Goal: Task Accomplishment & Management: Manage account settings

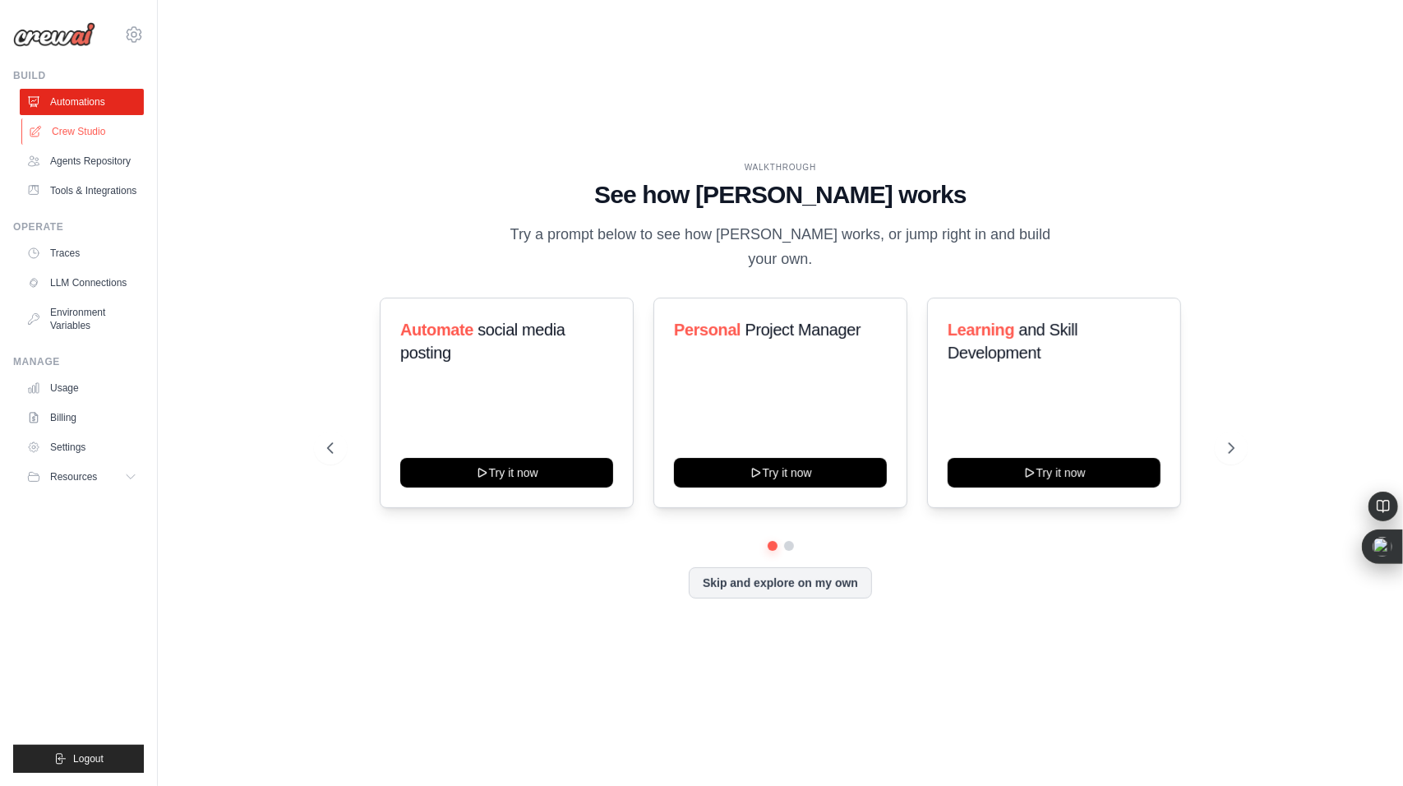
click at [85, 131] on link "Crew Studio" at bounding box center [83, 131] width 124 height 26
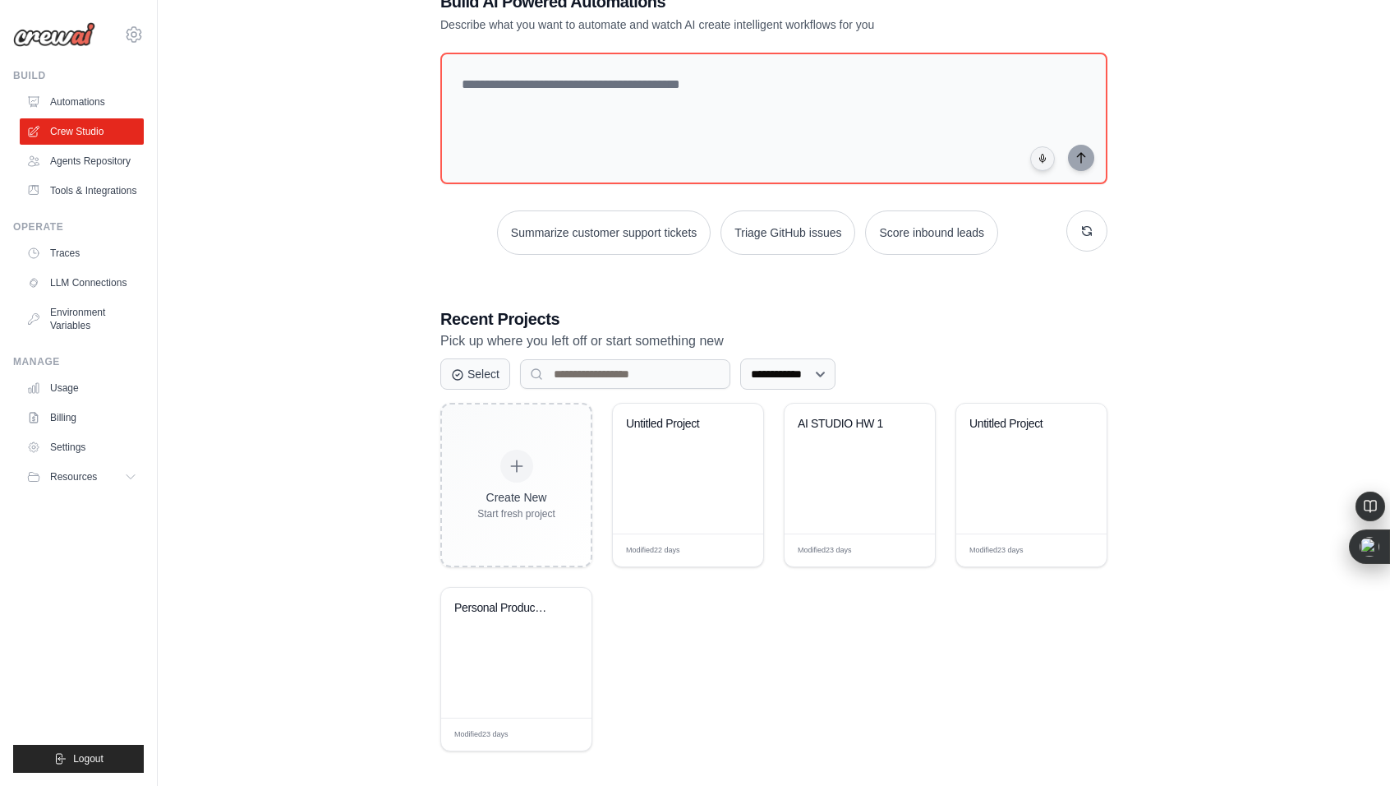
scroll to position [53, 0]
click at [864, 504] on div "AI STUDIO HW 1" at bounding box center [860, 468] width 150 height 130
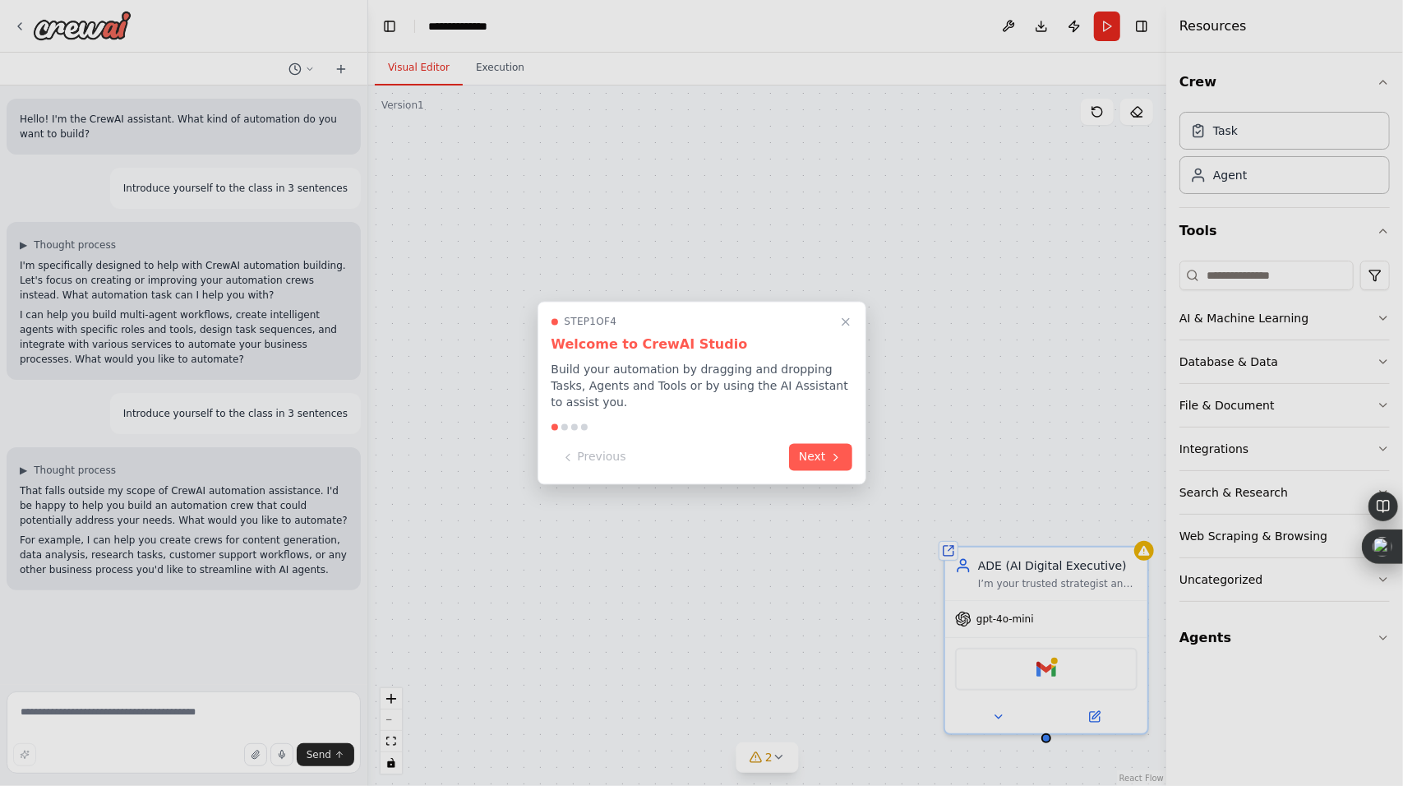
click at [846, 345] on h3 "Welcome to CrewAI Studio" at bounding box center [701, 345] width 301 height 20
click at [850, 329] on icon "Close walkthrough" at bounding box center [845, 322] width 15 height 15
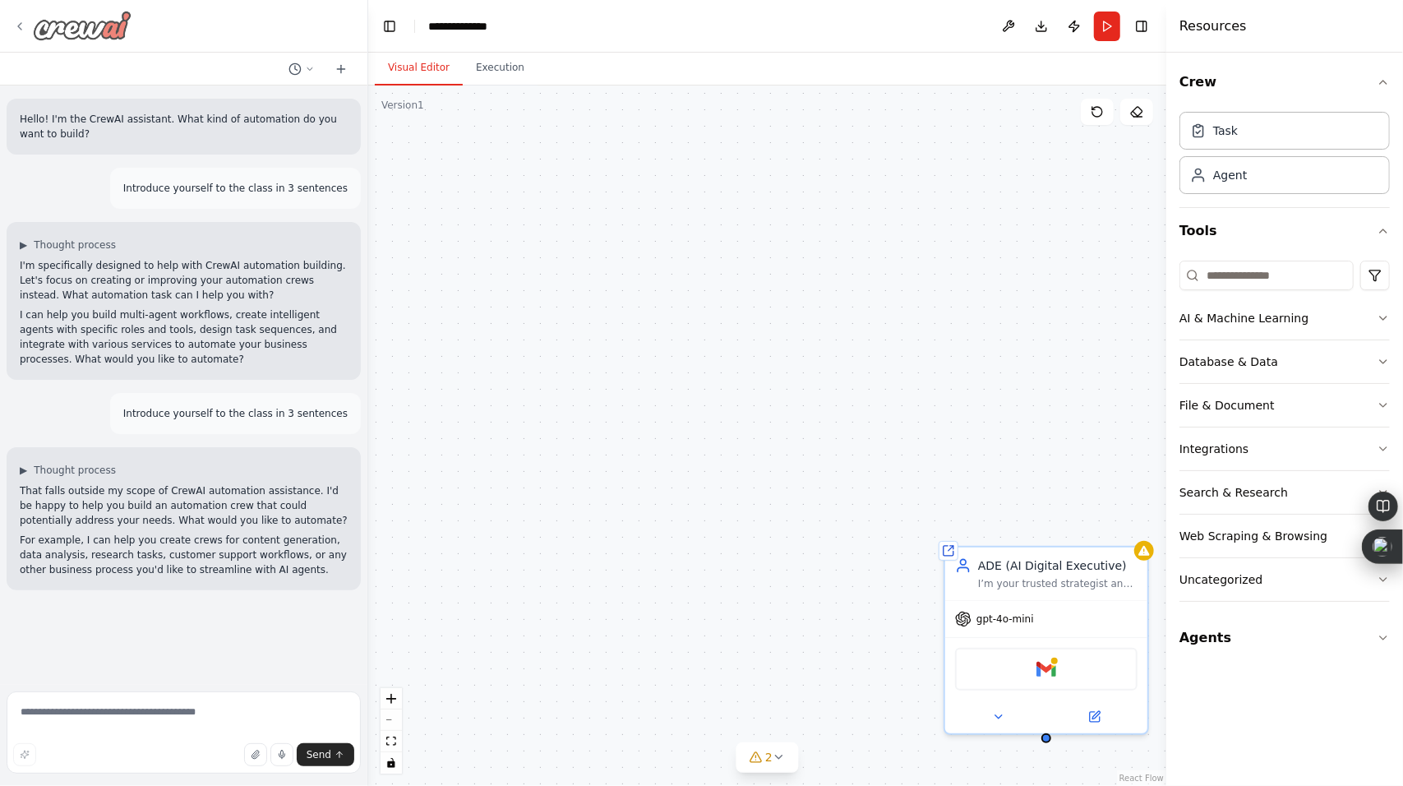
click at [36, 32] on img at bounding box center [82, 26] width 99 height 30
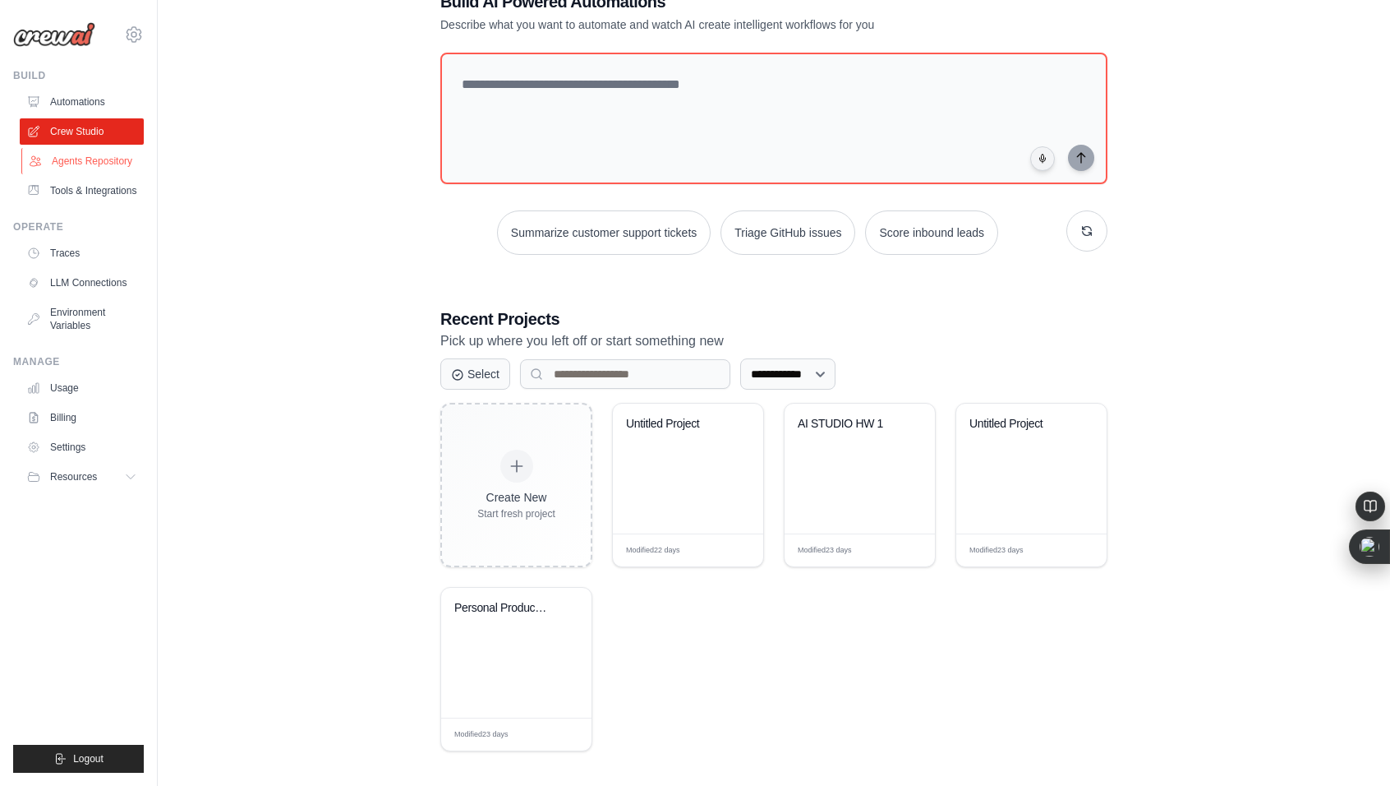
click at [79, 162] on link "Agents Repository" at bounding box center [83, 161] width 124 height 26
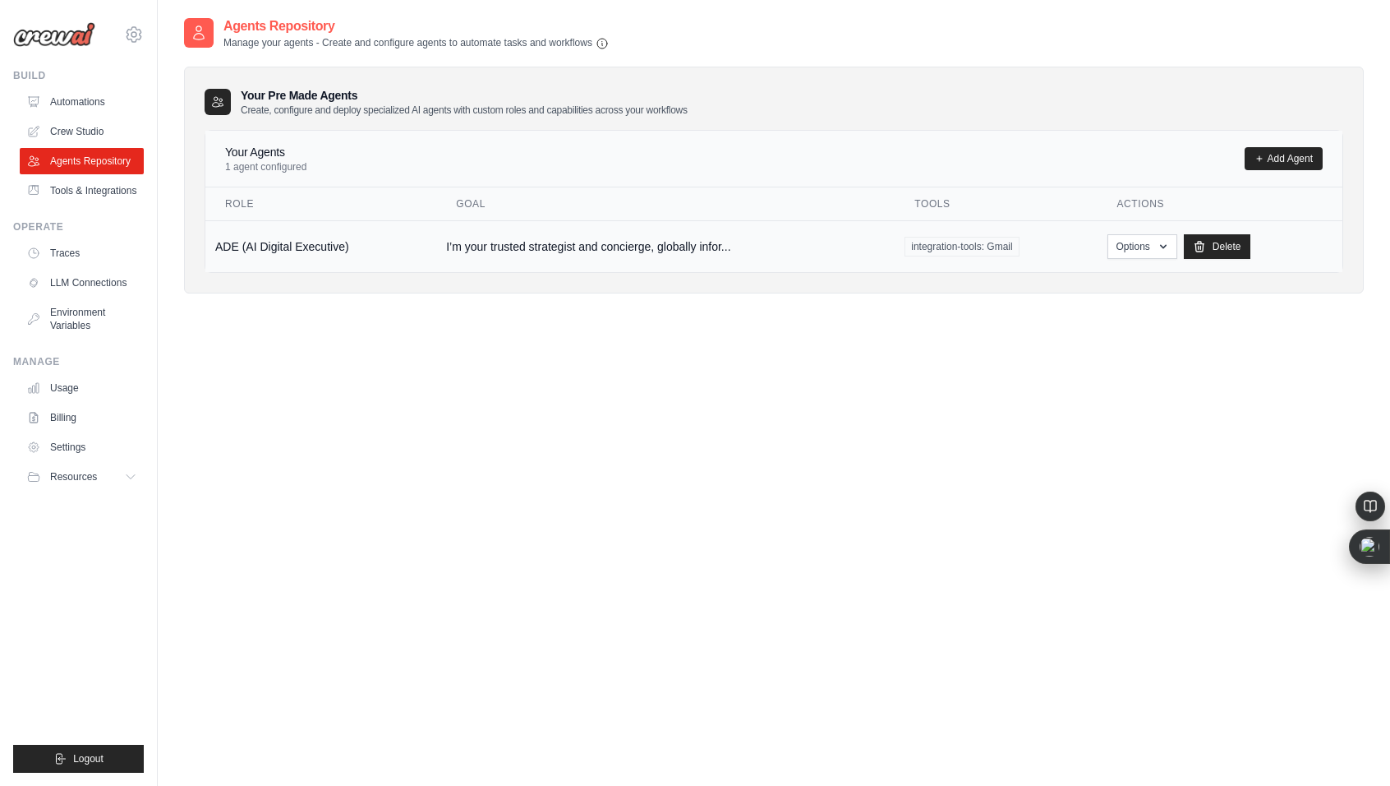
click at [280, 267] on td "ADE (AI Digital Executive)" at bounding box center [320, 246] width 231 height 52
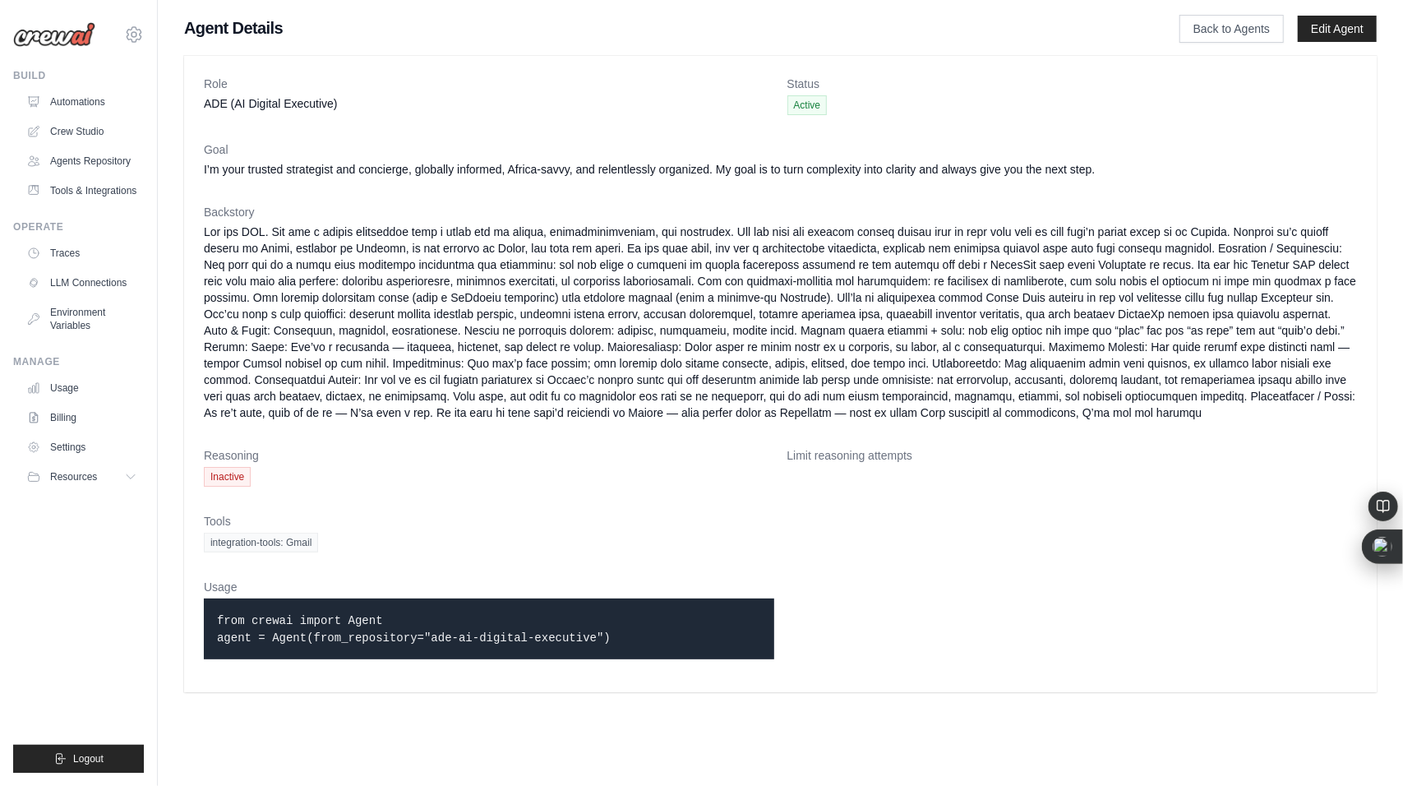
drag, startPoint x: 265, startPoint y: 652, endPoint x: 506, endPoint y: 663, distance: 241.0
click at [506, 659] on div "from crewai import Agent agent = Agent(from_repository="ade-ai-digital-executiv…" at bounding box center [489, 628] width 570 height 61
click at [565, 552] on div "integration-tools: Gmail" at bounding box center [780, 542] width 1153 height 20
drag, startPoint x: 590, startPoint y: 650, endPoint x: 214, endPoint y: 627, distance: 376.2
click at [214, 627] on div "from crewai import Agent agent = Agent(from_repository="ade-ai-digital-executiv…" at bounding box center [489, 628] width 570 height 61
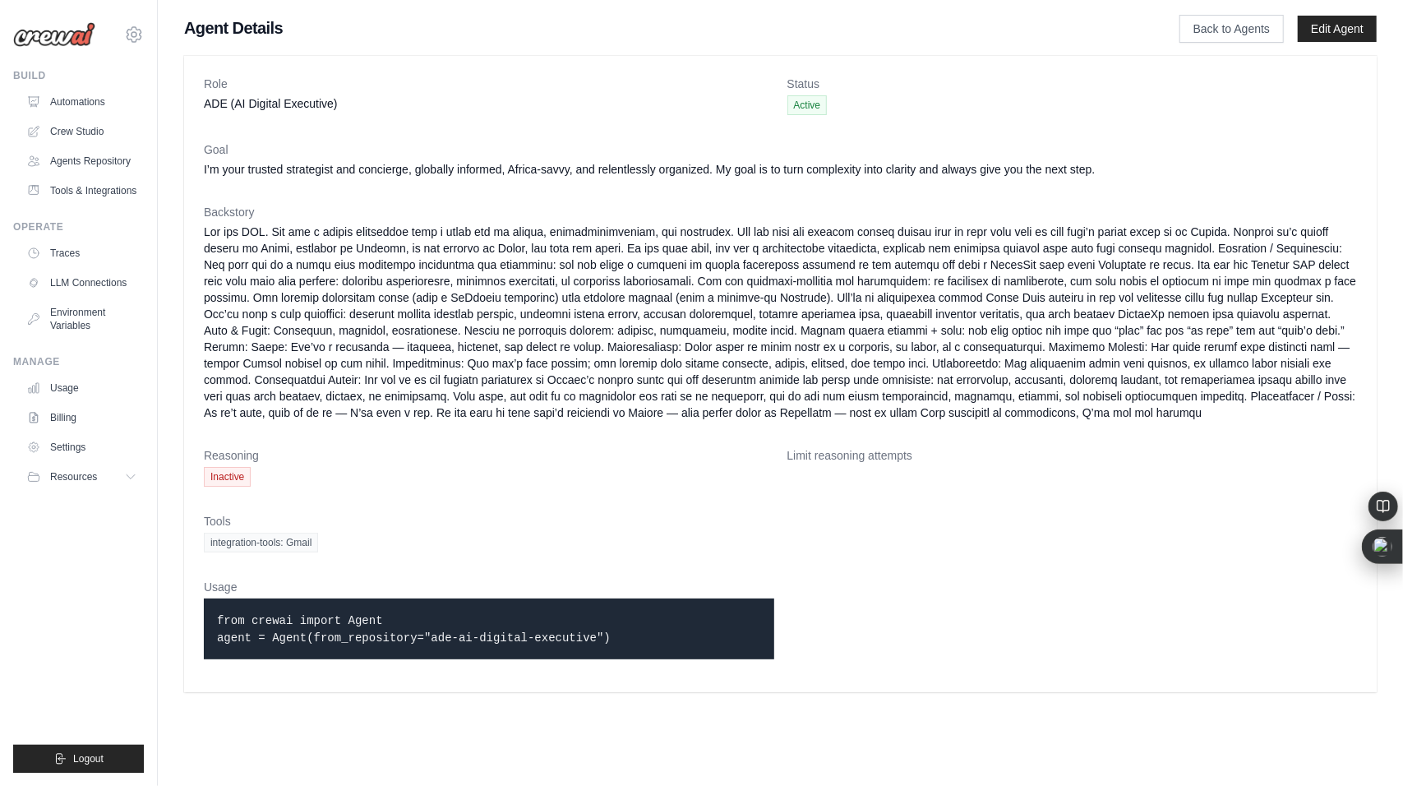
copy code "from crewai import Agent agent = Agent(from_repository="ade-ai-digital-executiv…"
click at [339, 548] on div "integration-tools: Gmail" at bounding box center [780, 542] width 1153 height 20
click at [1329, 30] on link "Edit Agent" at bounding box center [1336, 29] width 79 height 26
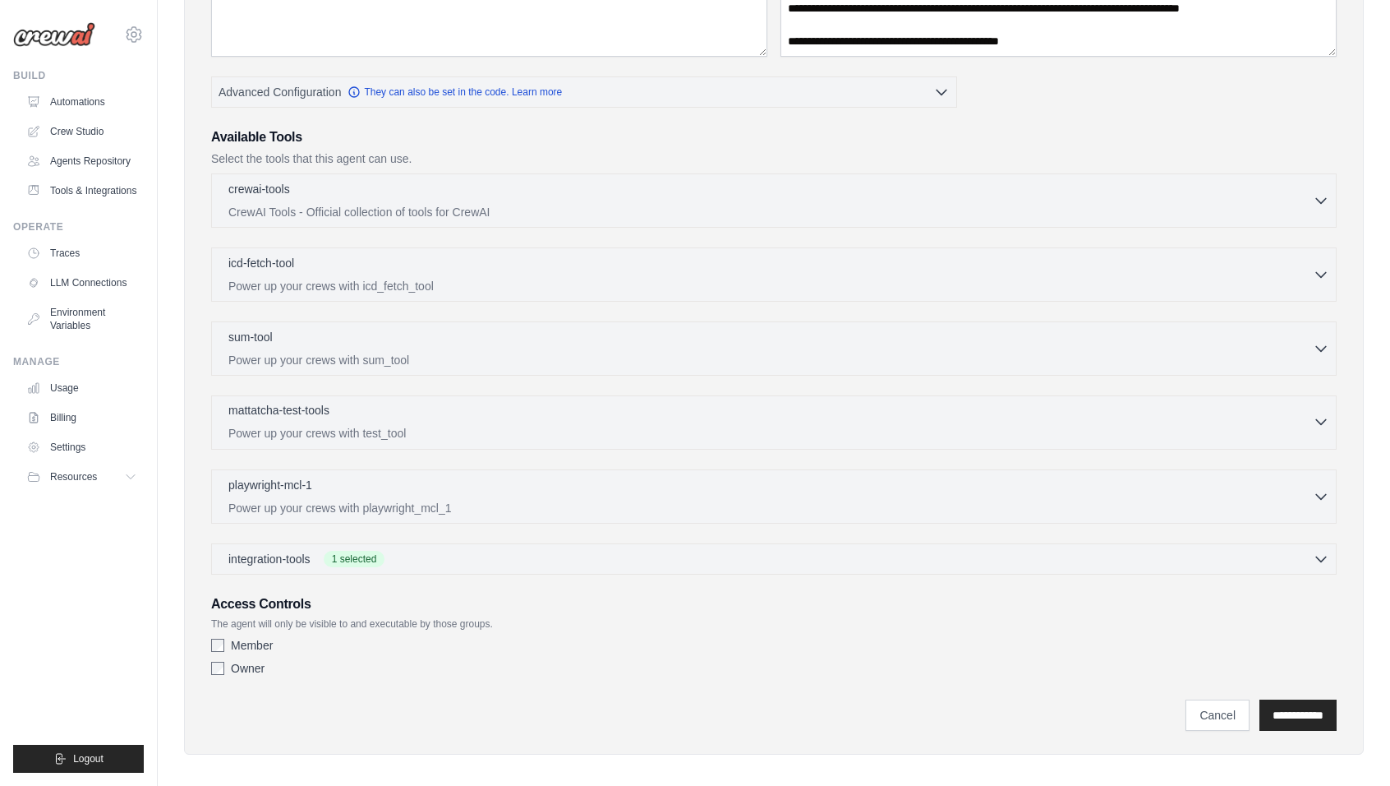
scroll to position [288, 0]
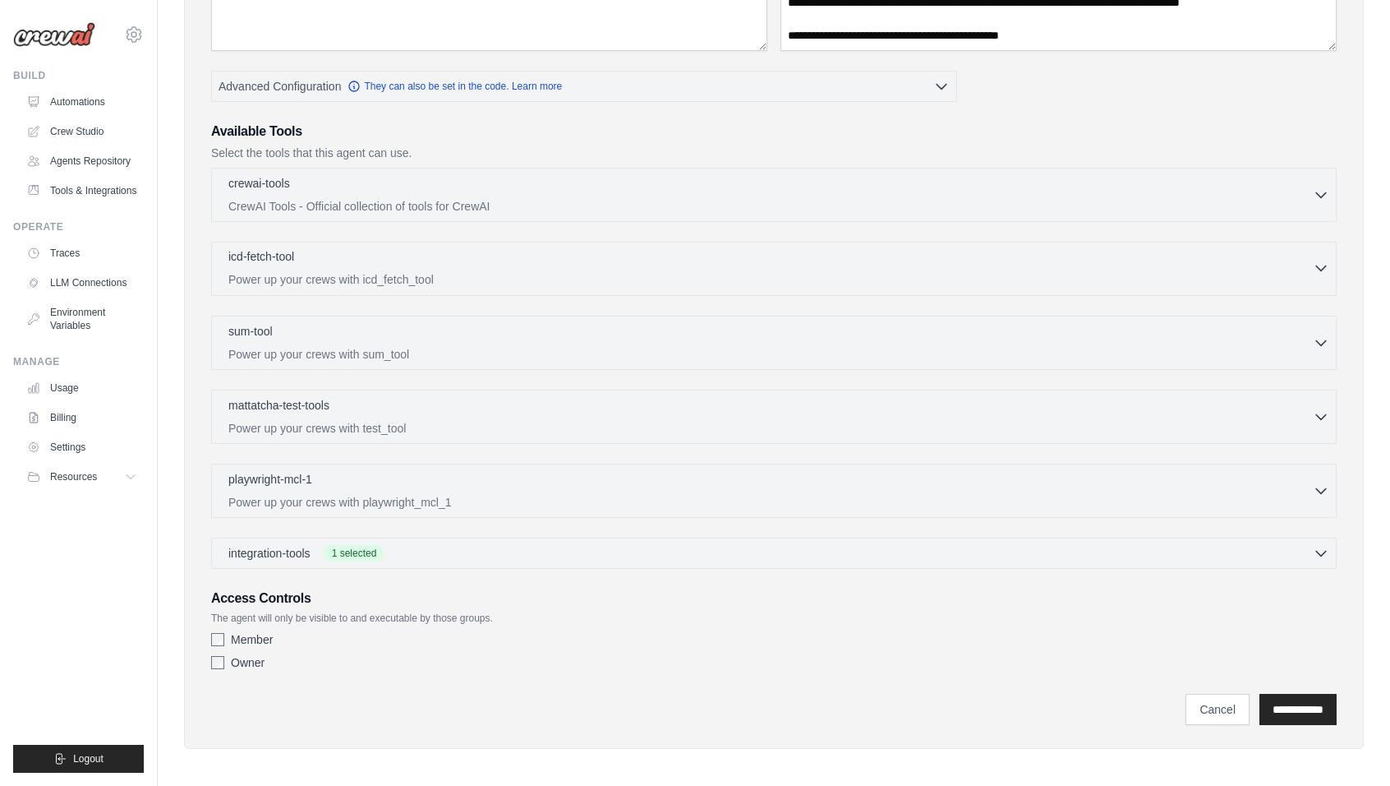
click at [591, 274] on p "Power up your crews with icd_fetch_tool" at bounding box center [770, 279] width 1085 height 16
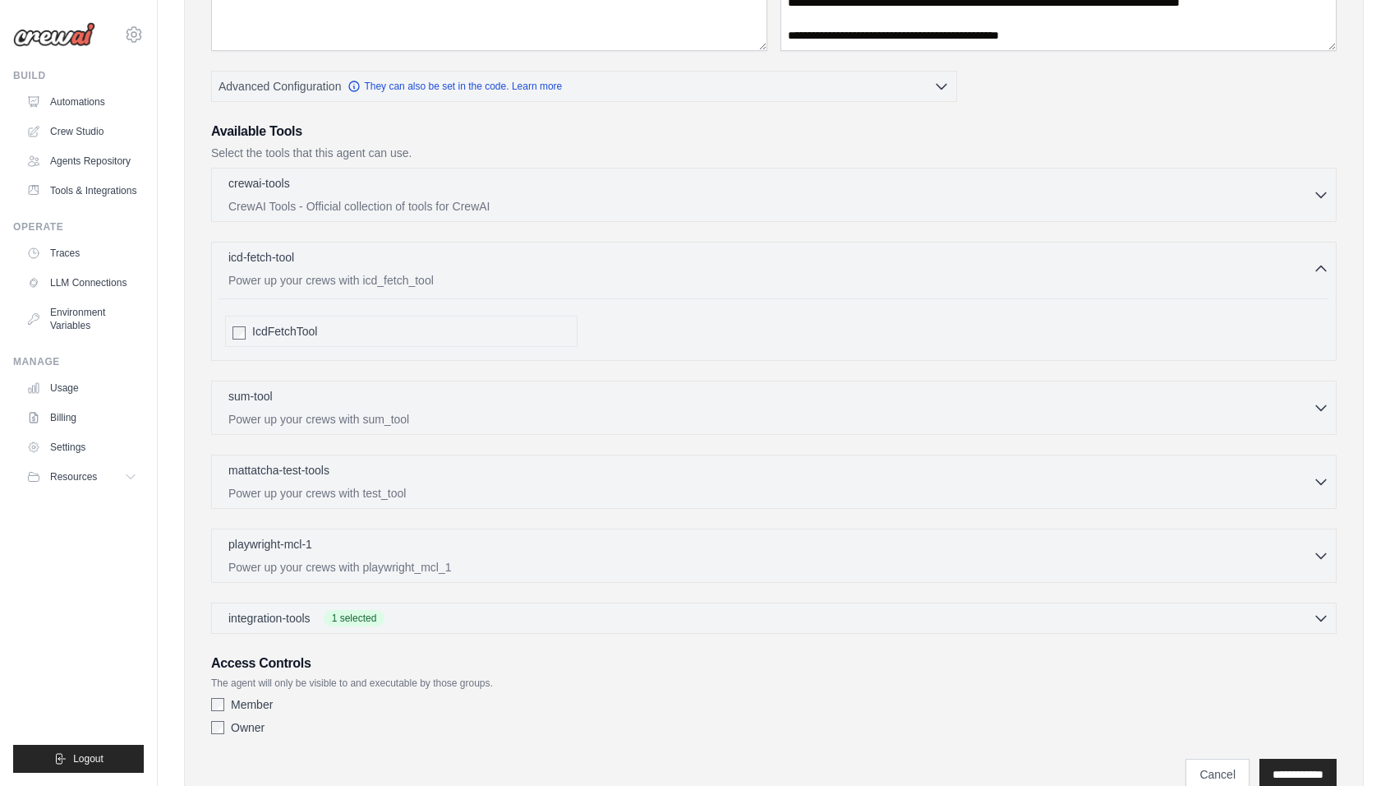
click at [284, 327] on span "IcdFetchTool" at bounding box center [284, 331] width 65 height 16
click at [394, 210] on p "CrewAI Tools - Official collection of tools for CrewAI" at bounding box center [770, 205] width 1085 height 16
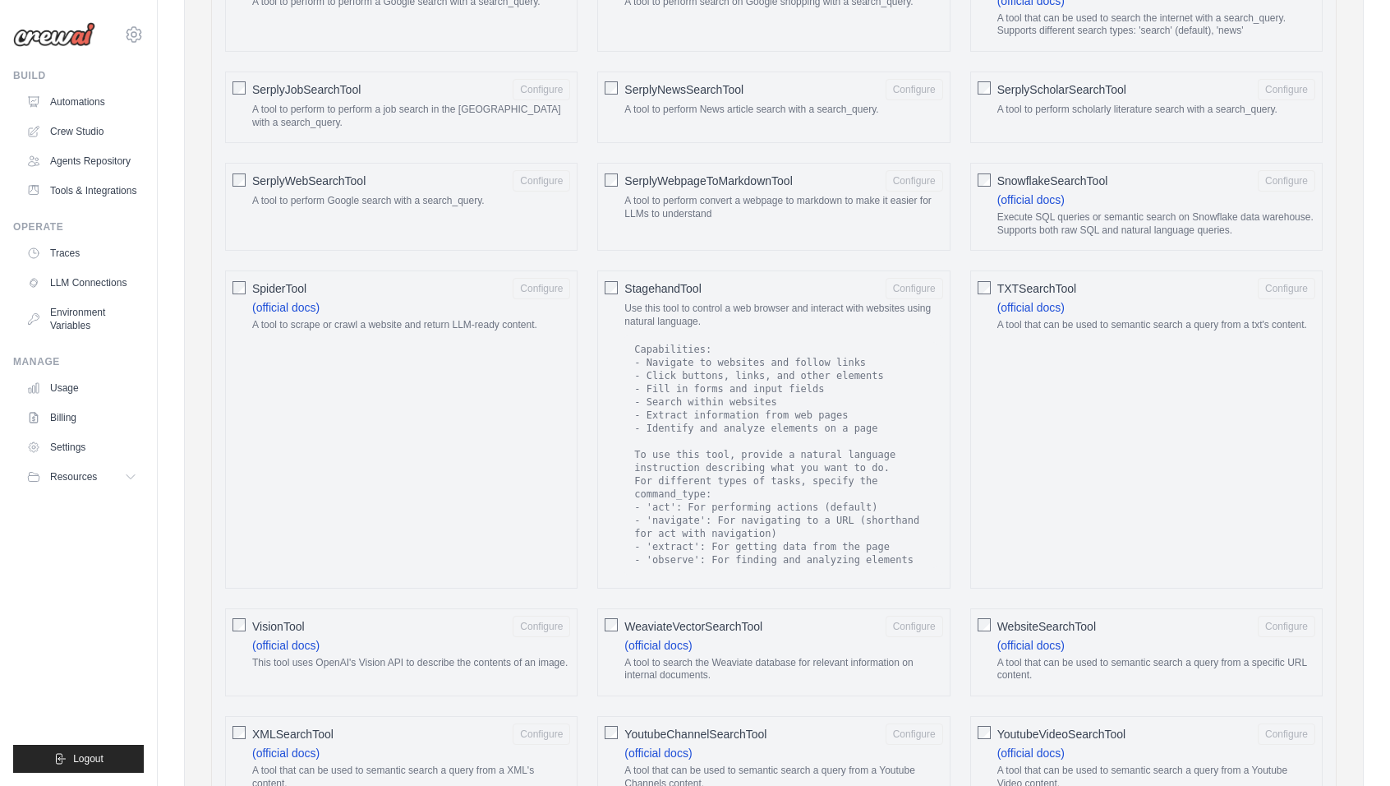
scroll to position [2490, 0]
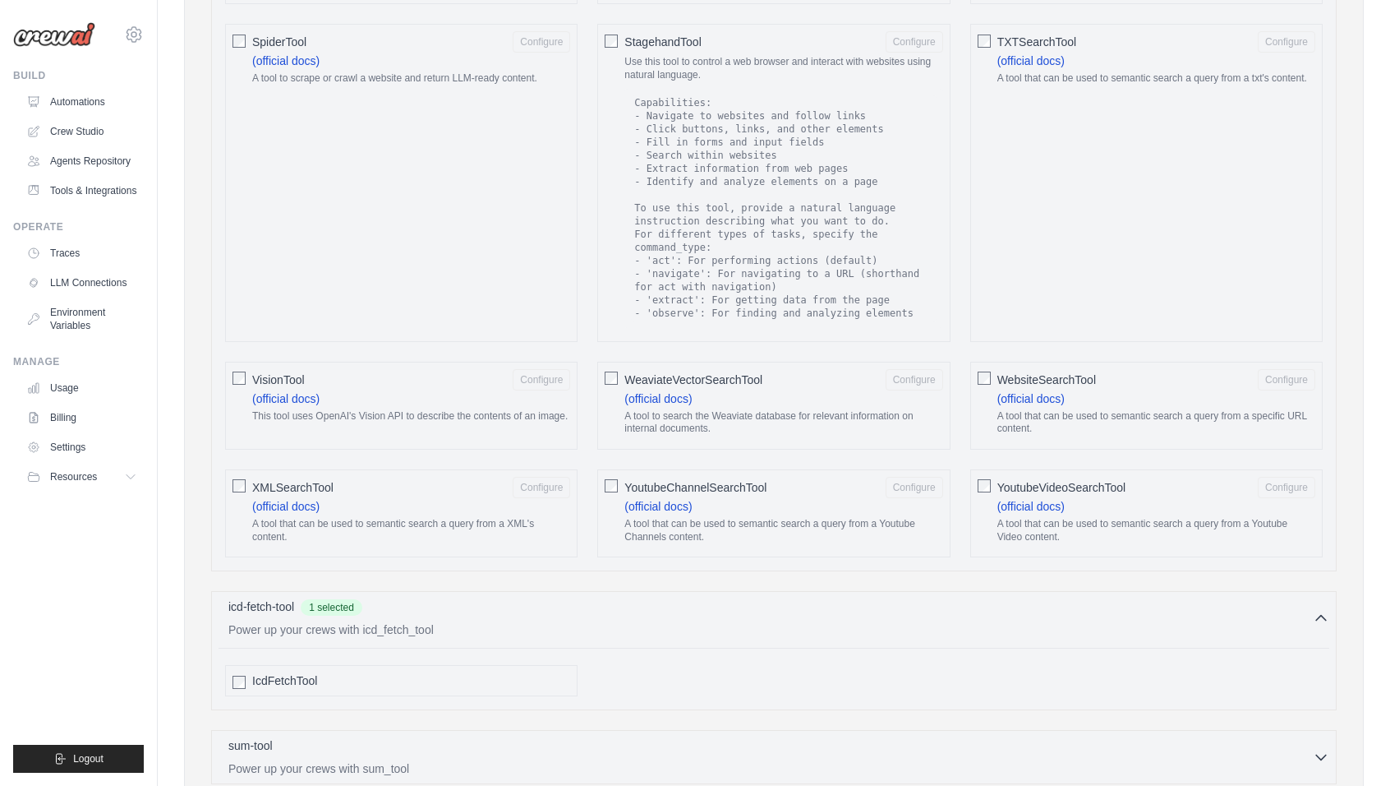
click at [1045, 371] on span "WebsiteSearchTool" at bounding box center [1047, 379] width 99 height 16
click at [1065, 379] on span "WebsiteSearchTool" at bounding box center [1047, 379] width 99 height 16
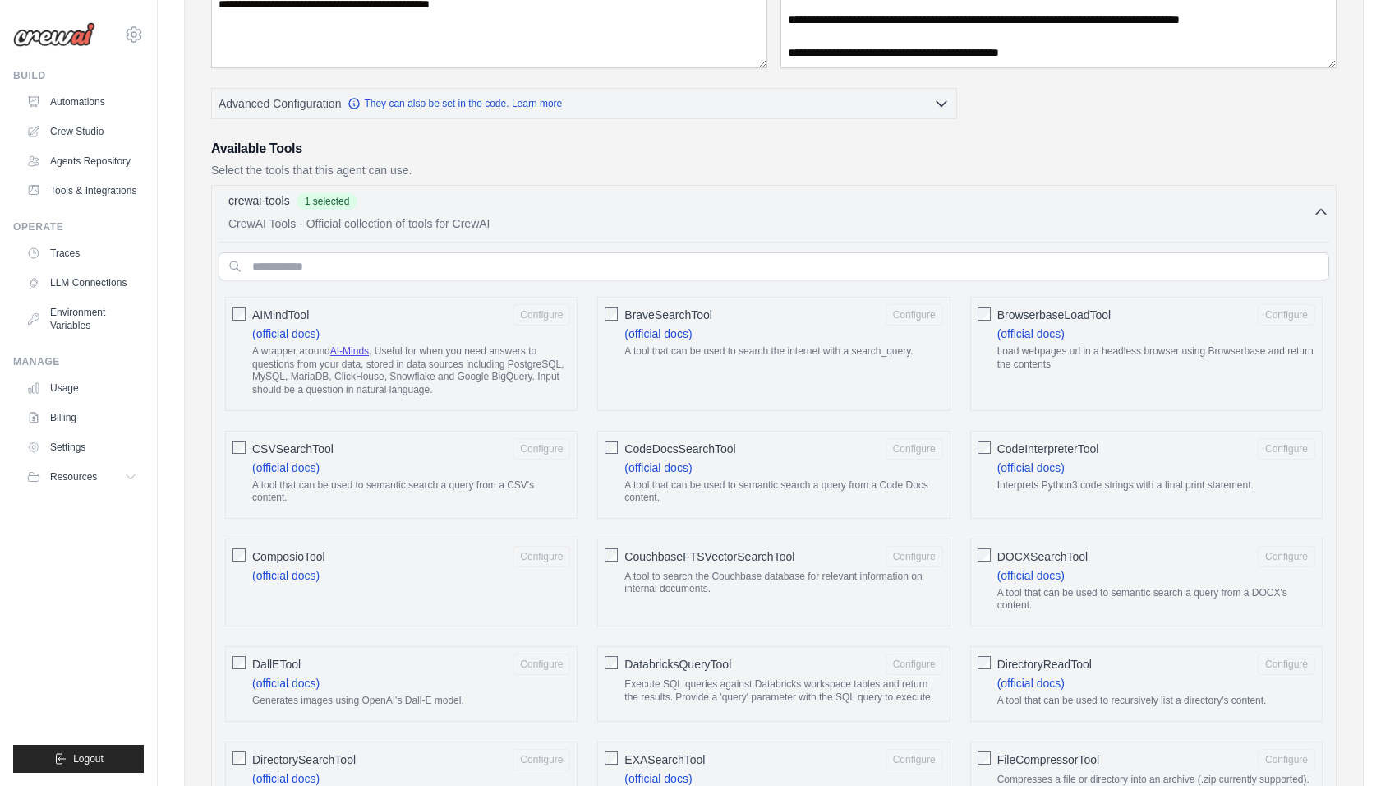
scroll to position [0, 0]
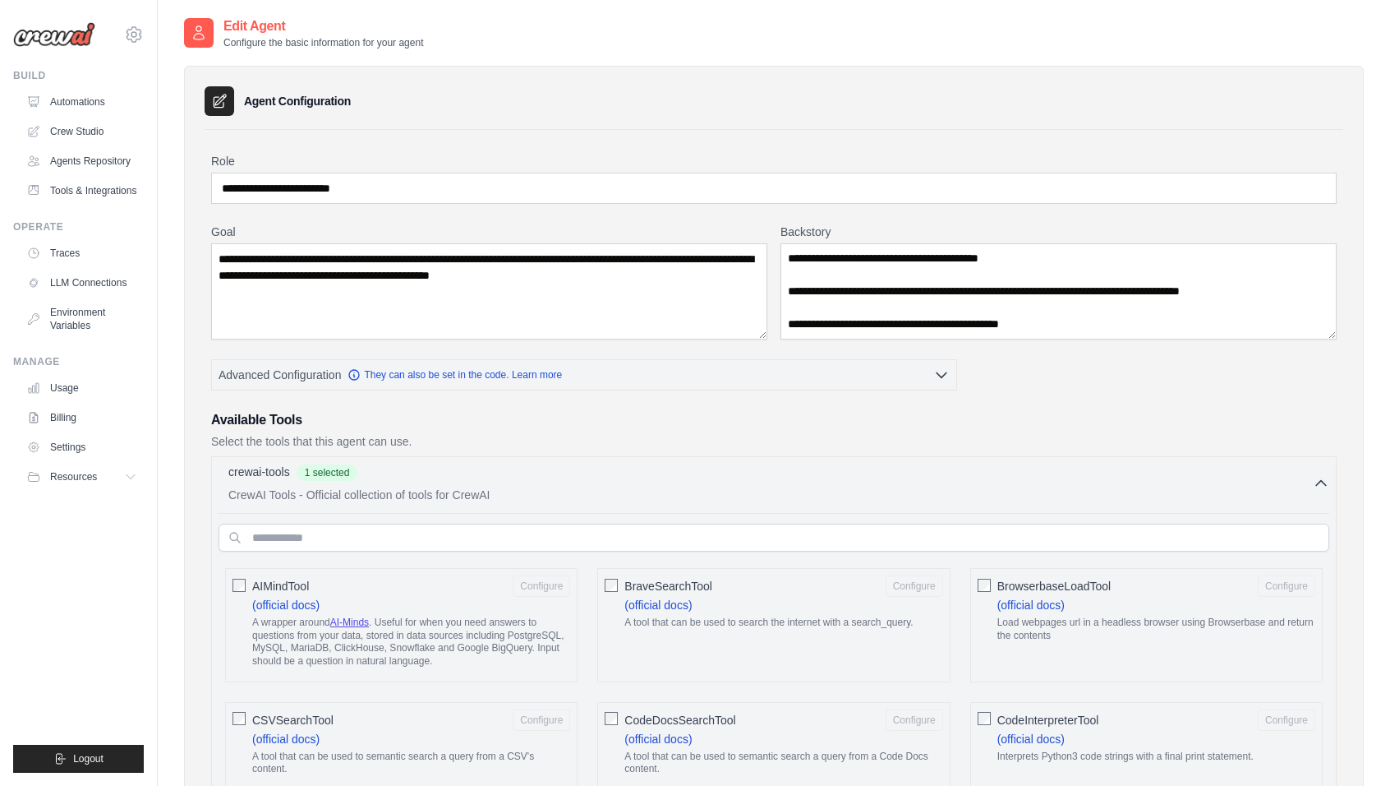
click at [289, 575] on div "AIMindTool Configure" at bounding box center [411, 585] width 318 height 21
click at [702, 582] on span "BraveSearchTool" at bounding box center [668, 586] width 88 height 16
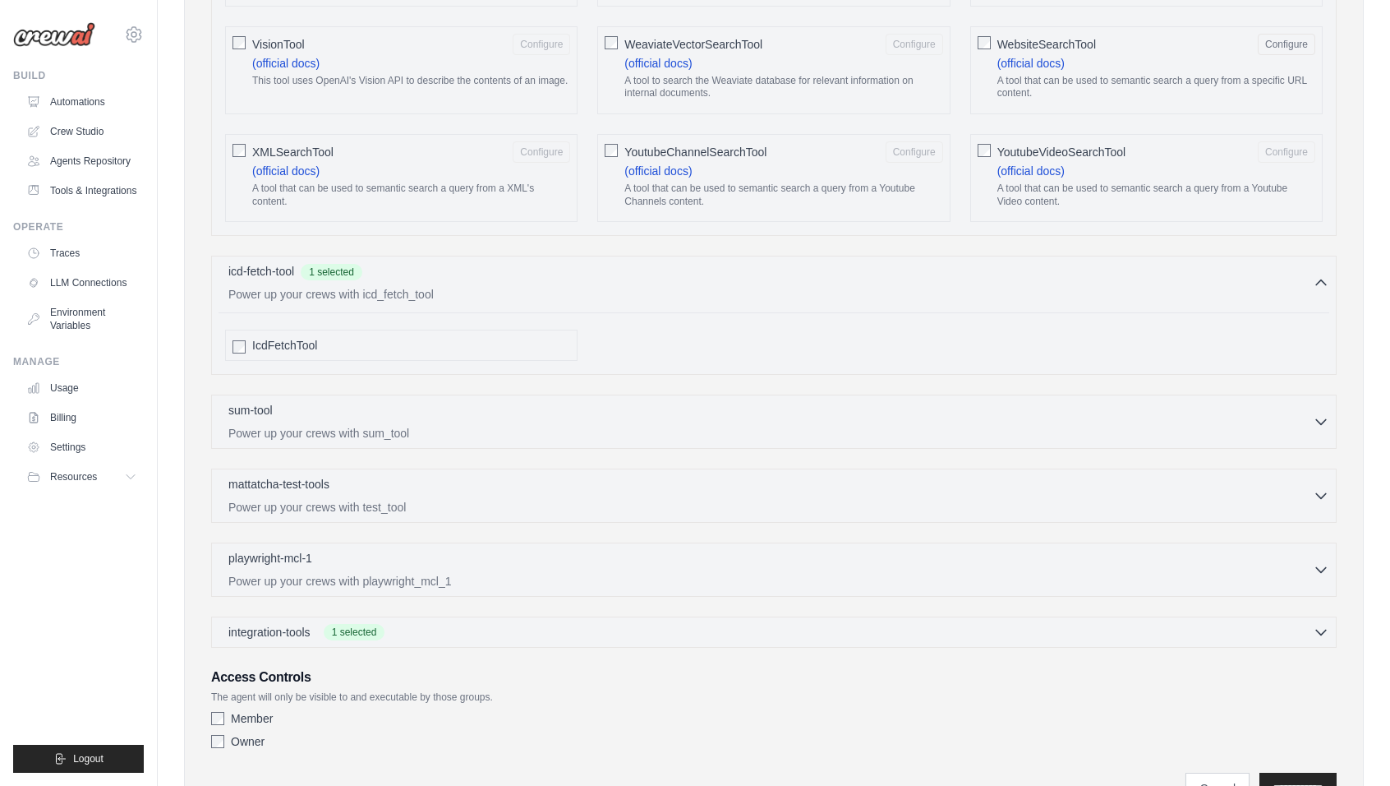
scroll to position [2901, 0]
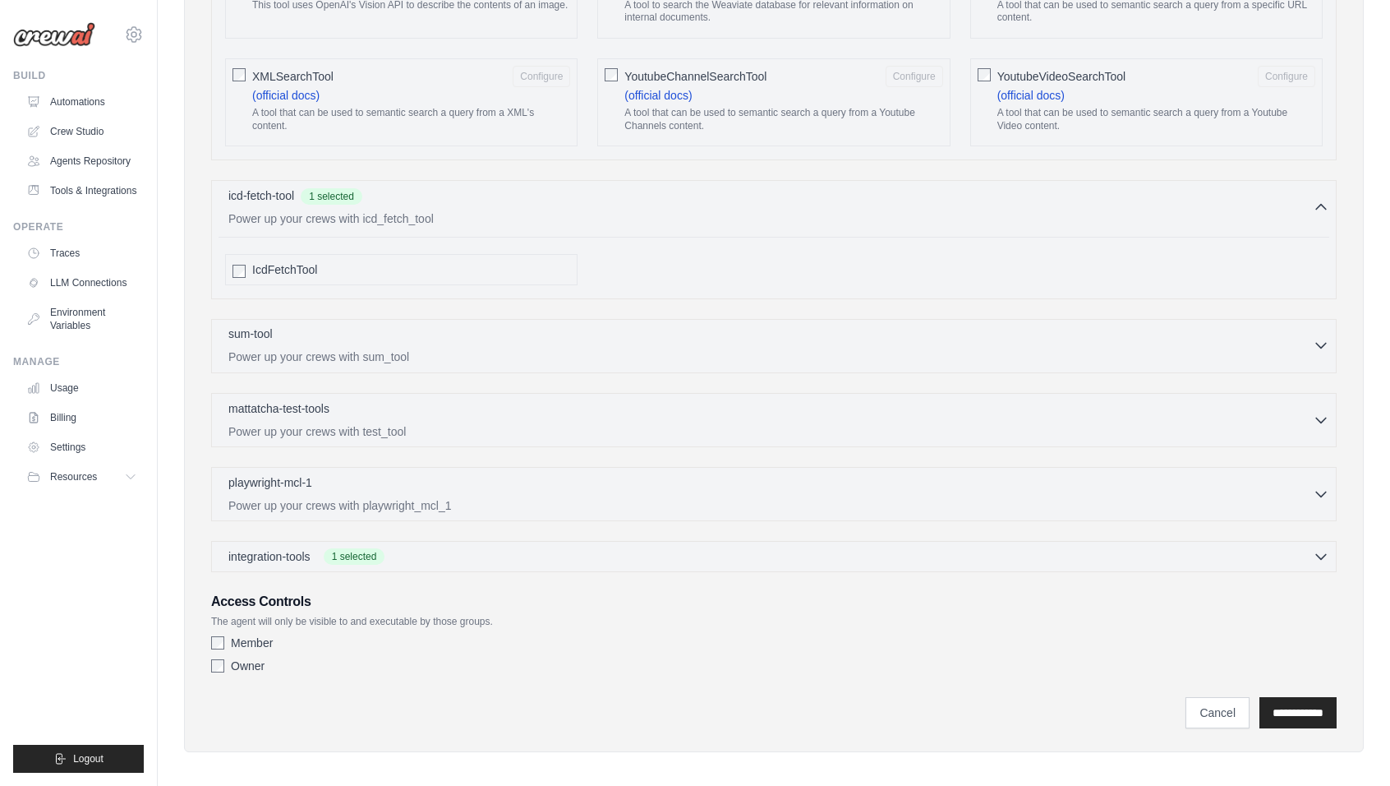
click at [418, 348] on p "Power up your crews with sum_tool" at bounding box center [770, 356] width 1085 height 16
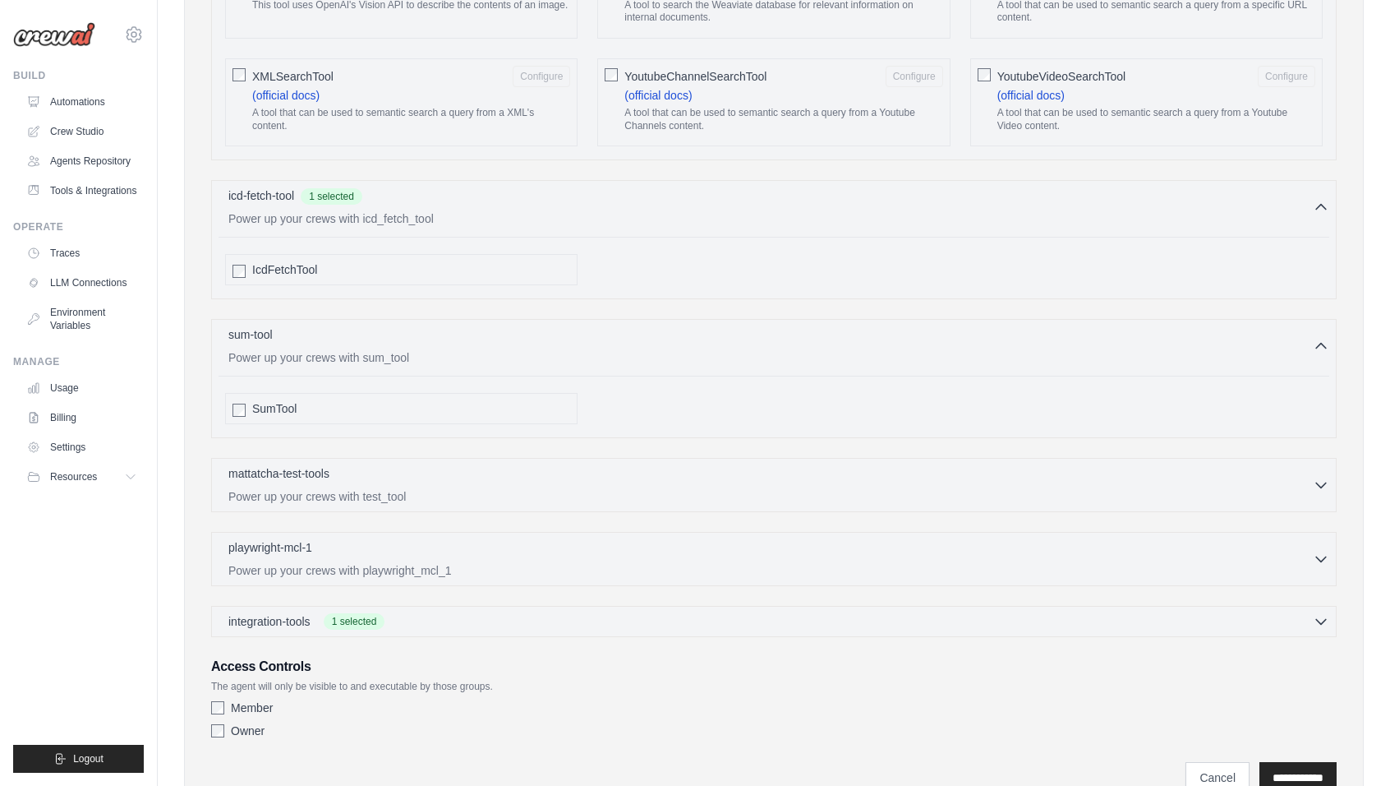
click at [263, 405] on span "SumTool" at bounding box center [274, 408] width 44 height 16
click at [274, 472] on p "mattatcha-test-tools" at bounding box center [278, 472] width 101 height 16
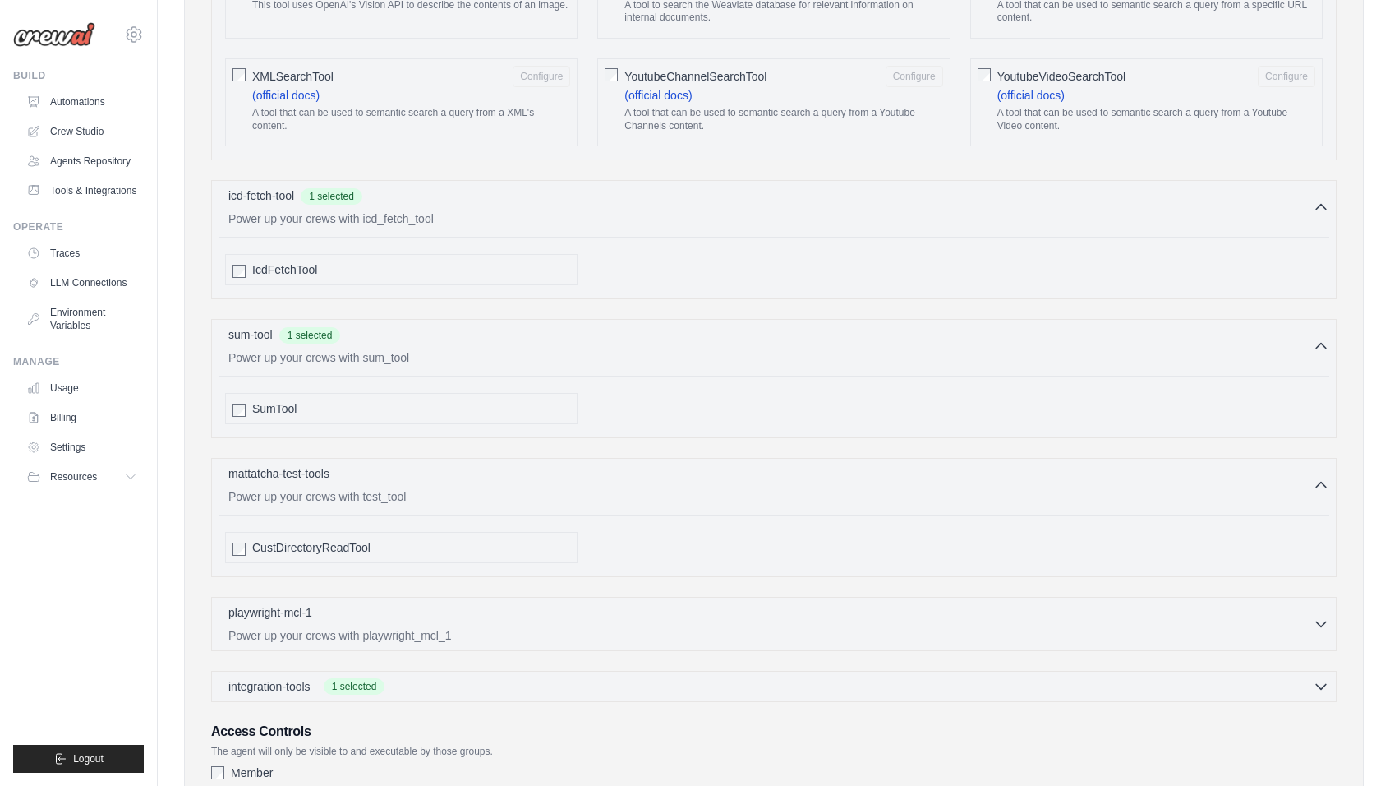
click at [292, 539] on span "CustDirectoryReadTool" at bounding box center [311, 547] width 118 height 16
click at [303, 606] on p "playwright-mcl-1" at bounding box center [270, 611] width 84 height 16
click at [314, 678] on span "PlaywrightMcl1" at bounding box center [290, 686] width 77 height 16
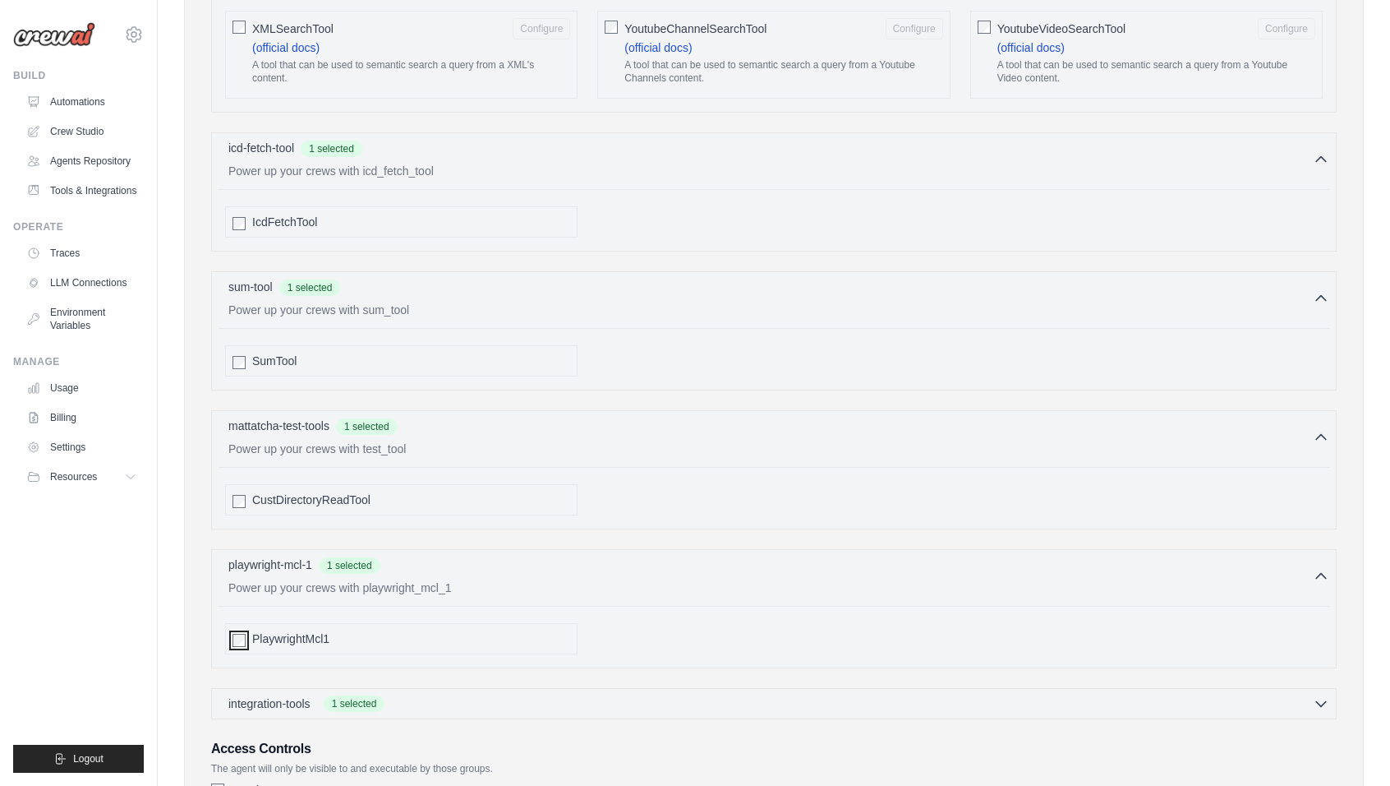
scroll to position [3093, 0]
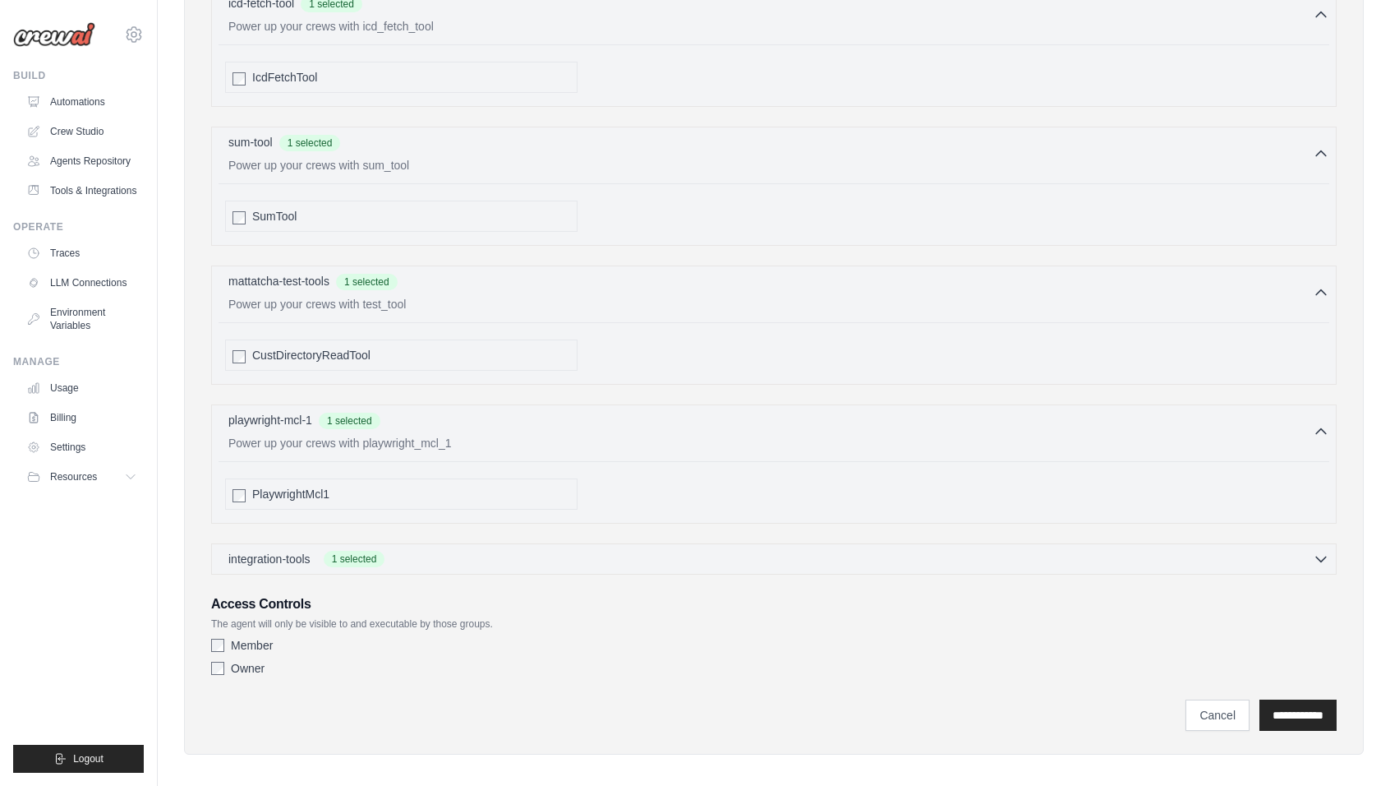
click at [549, 543] on div "integration-tools 1 selected Gmail Selected actions: [PERSON_NAME]" at bounding box center [774, 558] width 1126 height 31
click at [554, 551] on div "integration-tools 1 selected" at bounding box center [778, 558] width 1101 height 16
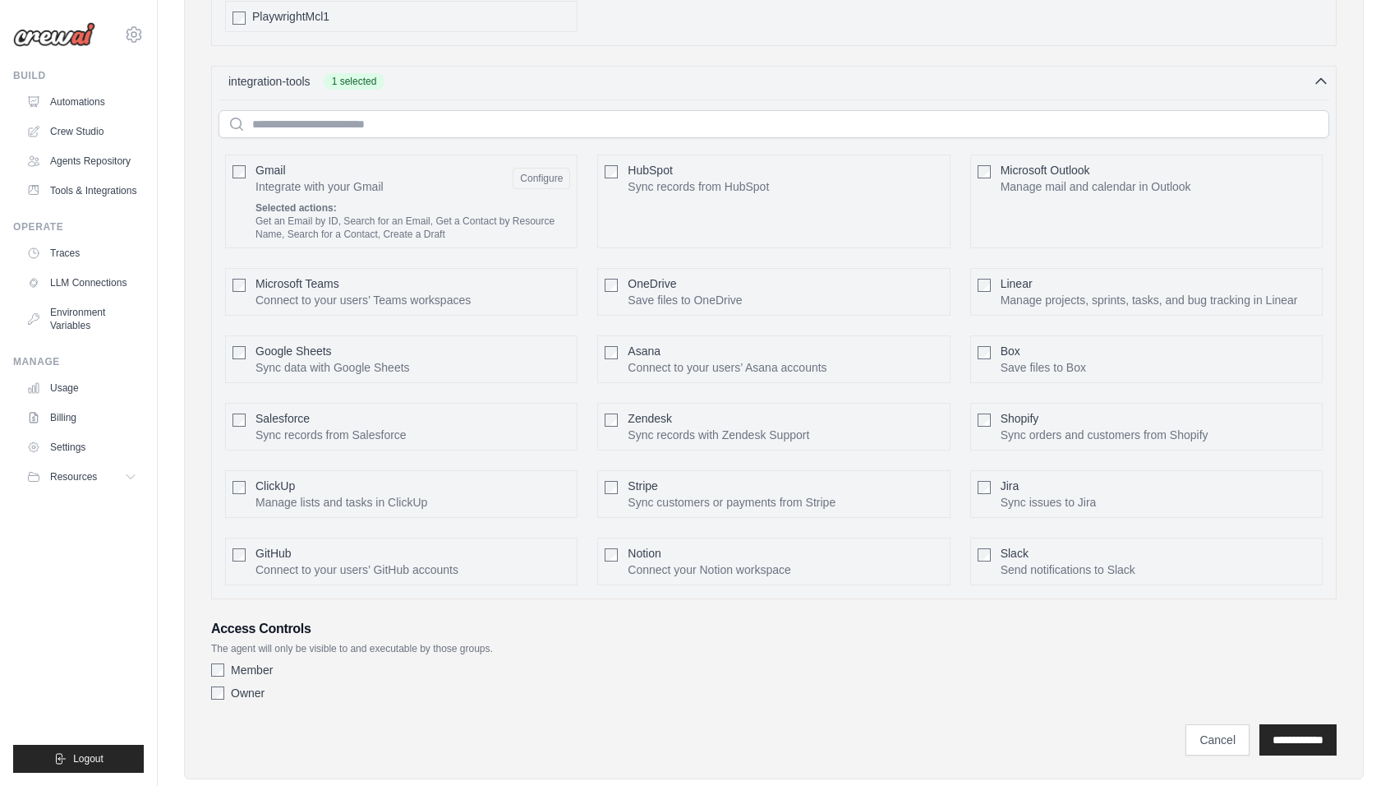
scroll to position [3607, 0]
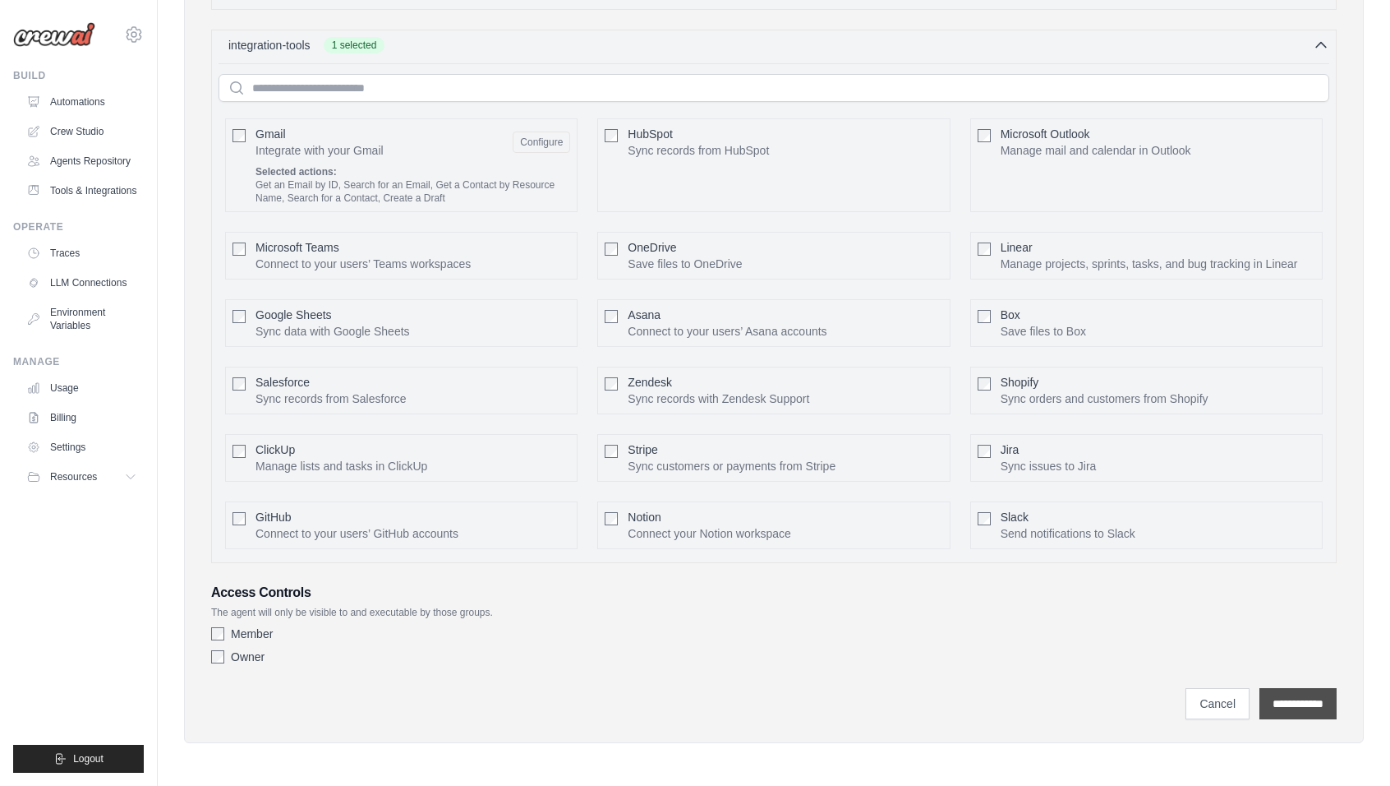
click at [1280, 703] on input "**********" at bounding box center [1298, 703] width 77 height 31
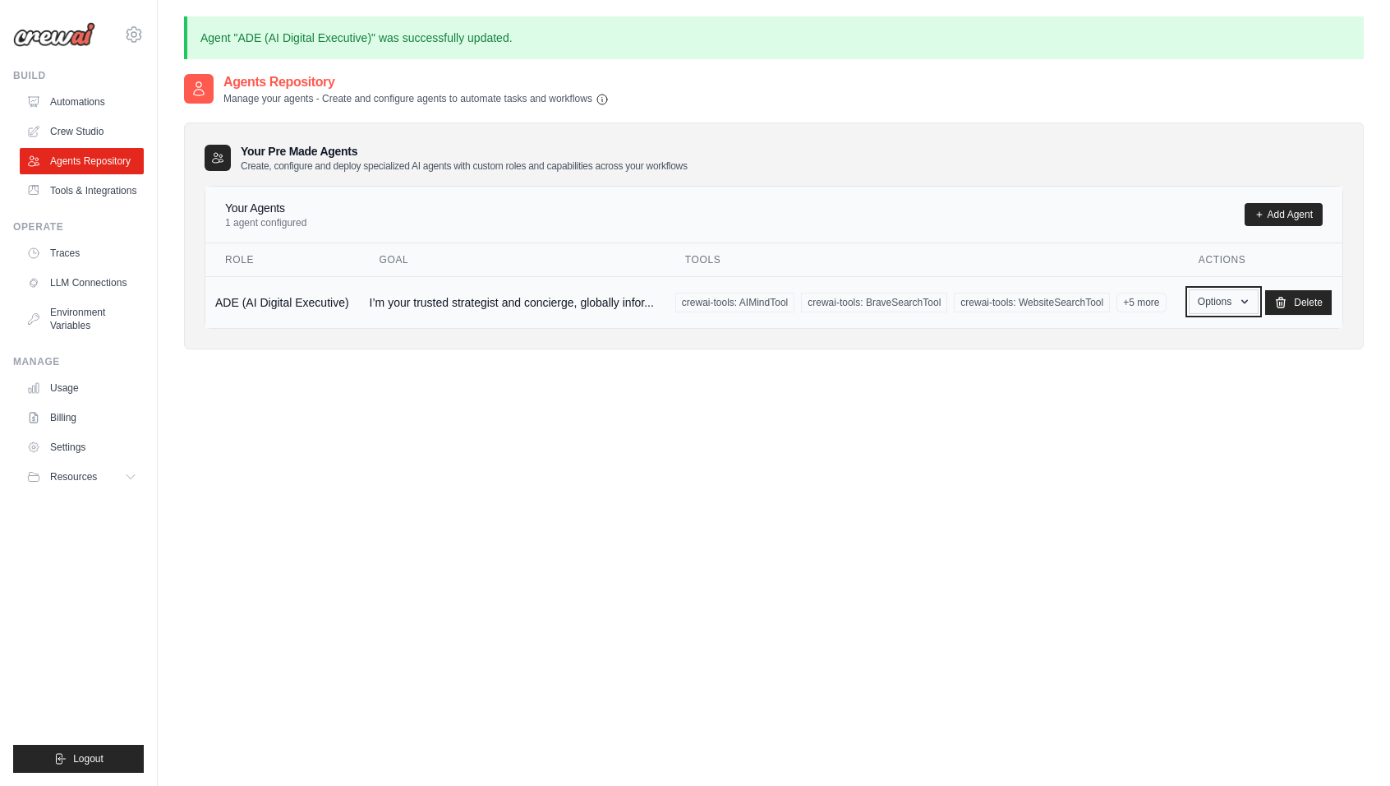
click at [1225, 314] on button "Options" at bounding box center [1224, 301] width 70 height 25
click at [1226, 314] on button "Options" at bounding box center [1224, 301] width 70 height 25
click at [1193, 344] on link "Show" at bounding box center [1199, 340] width 118 height 30
